Goal: Transaction & Acquisition: Purchase product/service

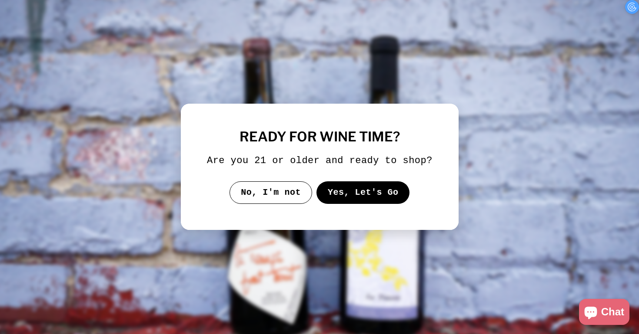
click at [381, 204] on button "Yes, Let's Go" at bounding box center [362, 193] width 93 height 23
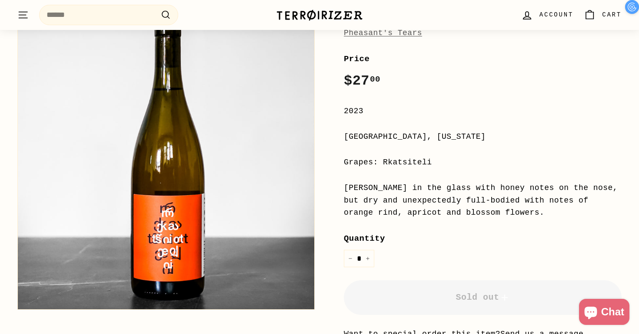
scroll to position [125, 0]
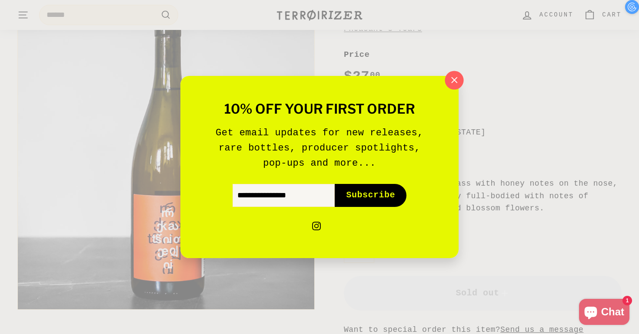
click at [454, 75] on icon "button" at bounding box center [453, 80] width 13 height 13
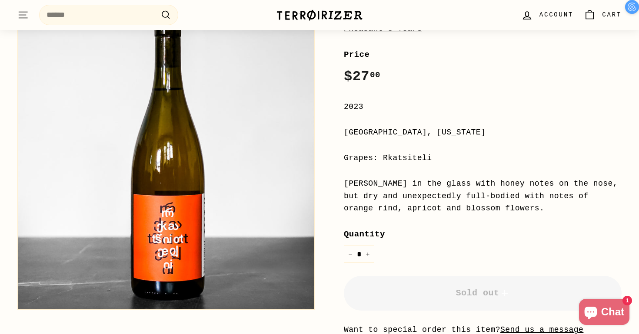
click at [444, 238] on label "Quantity" at bounding box center [483, 234] width 278 height 13
click at [374, 246] on input "*" at bounding box center [359, 255] width 30 height 18
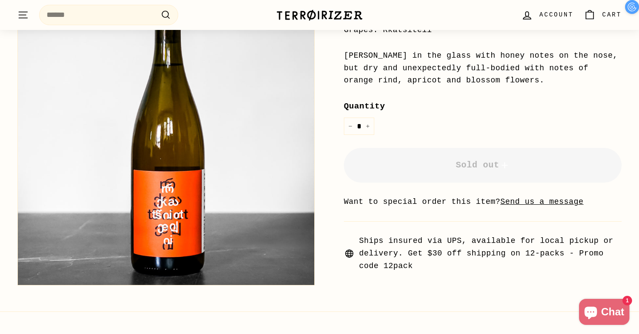
scroll to position [0, 0]
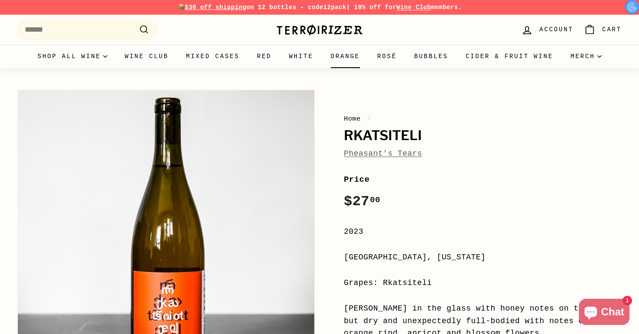
click at [349, 56] on link "Orange" at bounding box center [345, 56] width 46 height 23
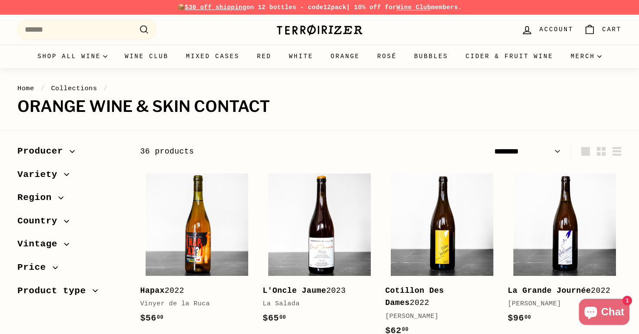
select select "******"
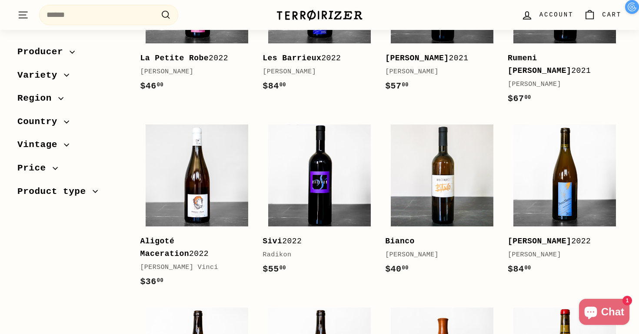
scroll to position [421, 0]
